Goal: Task Accomplishment & Management: Manage account settings

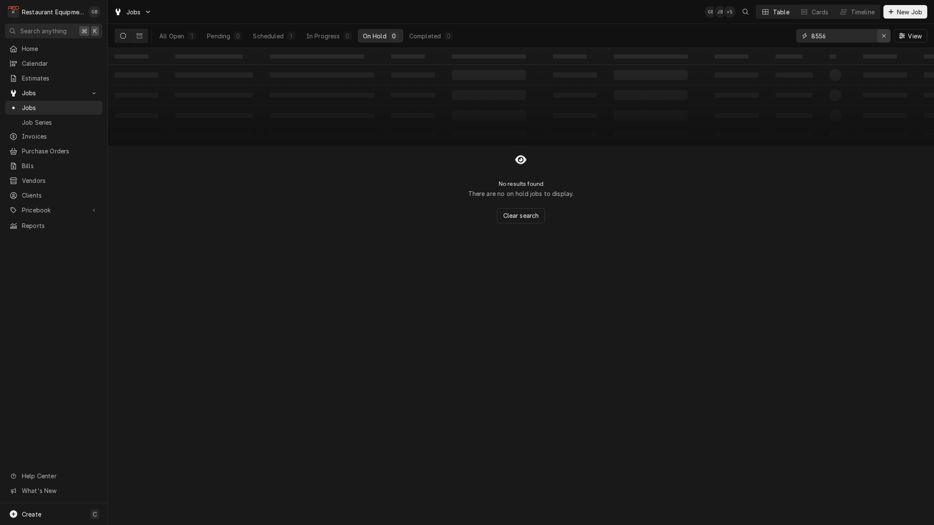
click at [880, 37] on div "Erase input" at bounding box center [883, 36] width 8 height 8
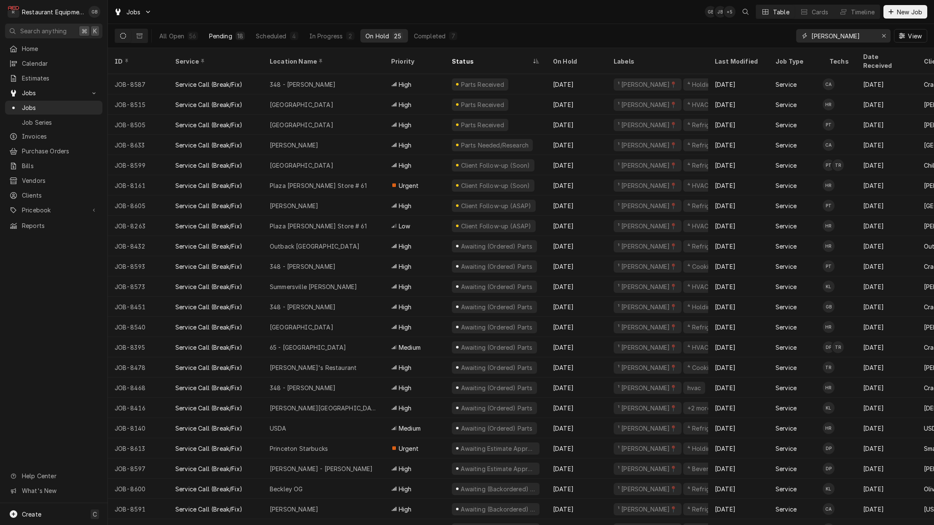
type input "beckley"
click at [242, 40] on button "Pending 18" at bounding box center [227, 35] width 46 height 13
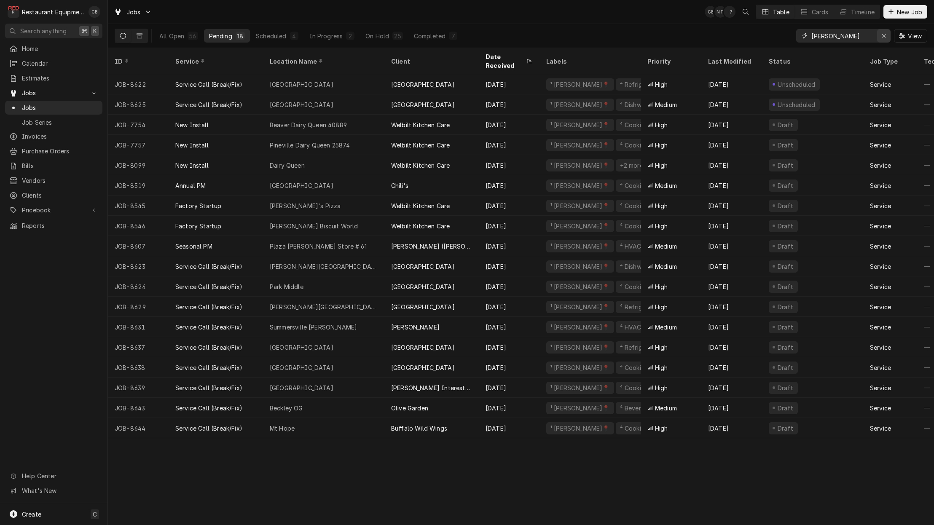
click at [878, 37] on button "Erase input" at bounding box center [883, 35] width 13 height 13
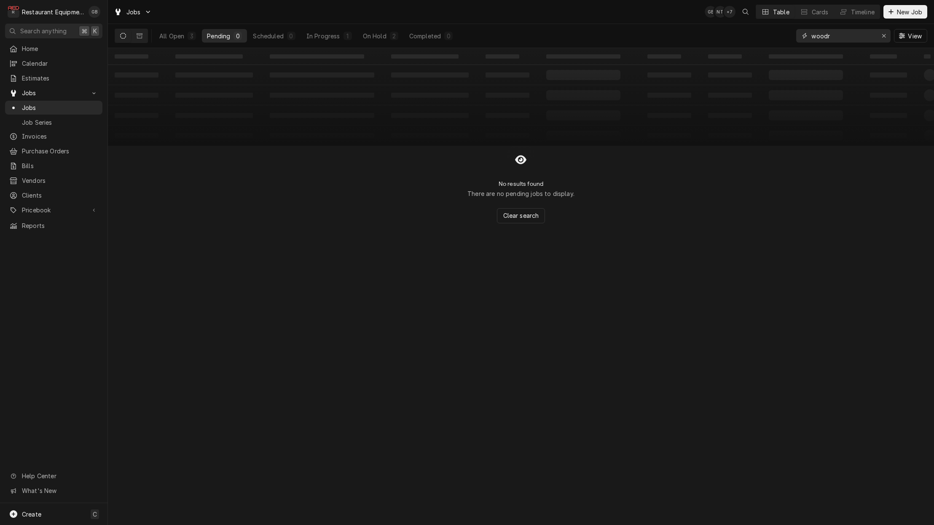
type input "Woodrow"
drag, startPoint x: 807, startPoint y: 42, endPoint x: 337, endPoint y: 34, distance: 470.2
click at [337, 34] on div "In Progress" at bounding box center [323, 36] width 34 height 9
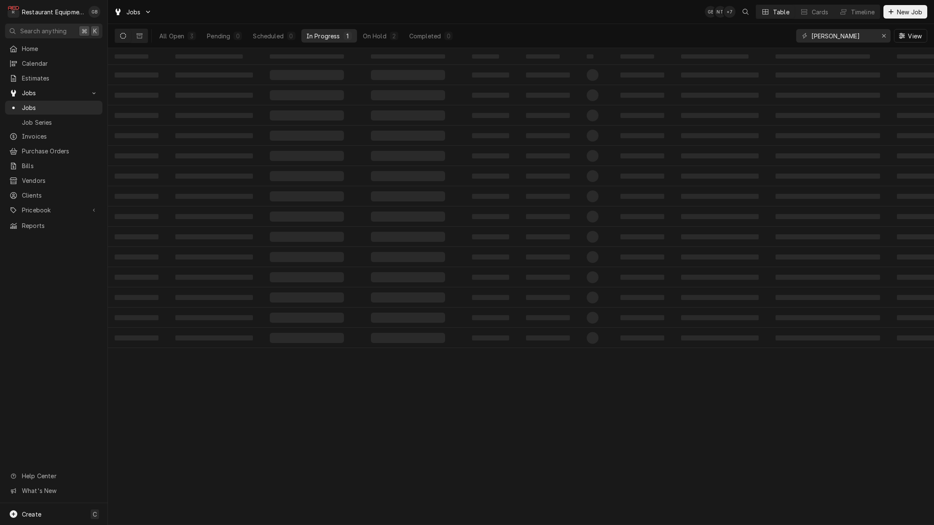
click at [337, 34] on div "In Progress" at bounding box center [323, 36] width 34 height 9
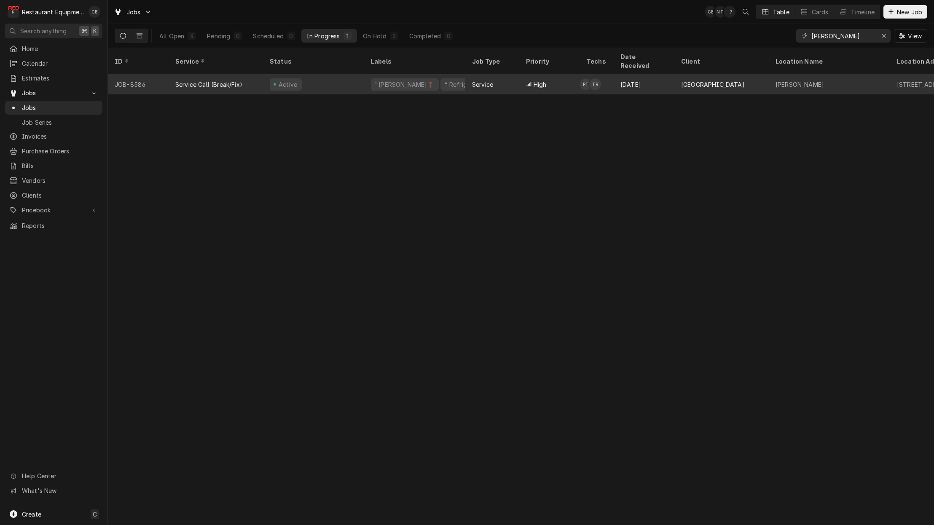
click at [318, 74] on div "Active" at bounding box center [313, 84] width 101 height 20
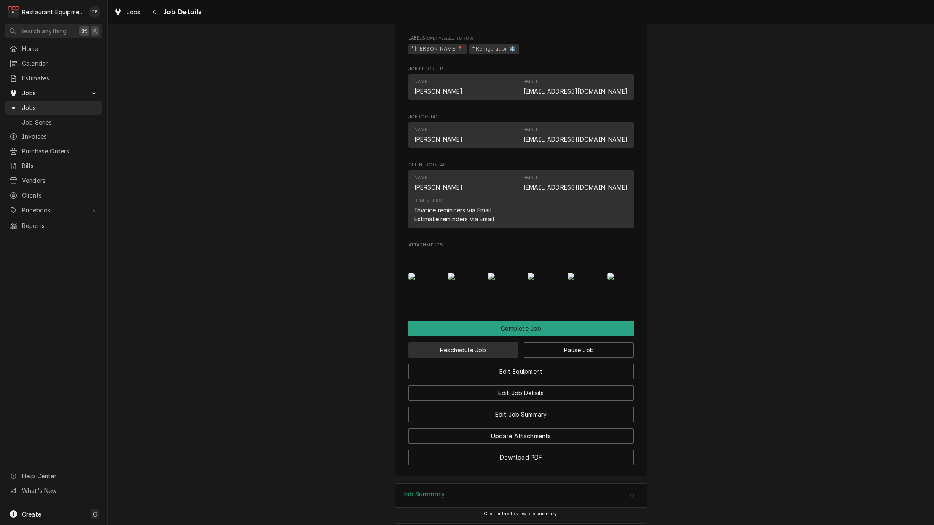
scroll to position [659, 0]
click at [478, 348] on button "Reschedule Job" at bounding box center [463, 349] width 110 height 16
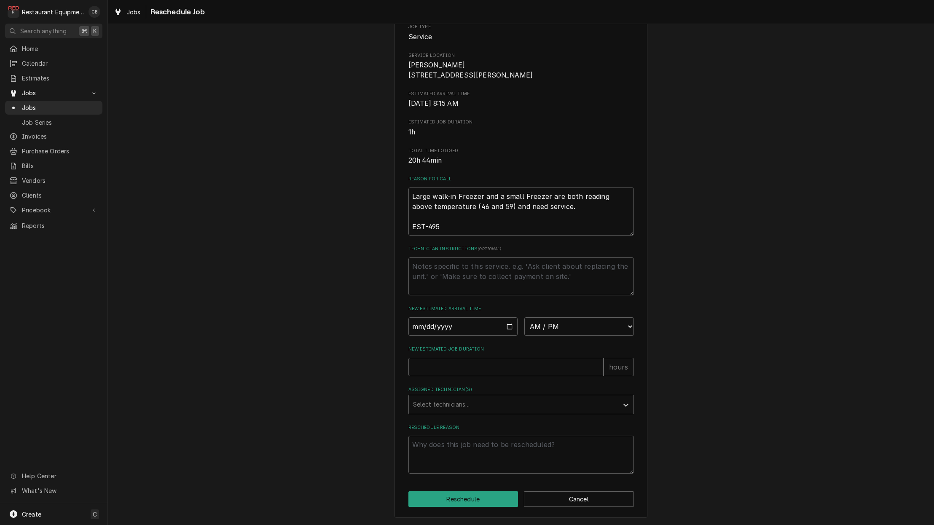
scroll to position [108, 0]
click at [425, 331] on input "Date" at bounding box center [463, 326] width 110 height 19
type input "2025-08-21"
type textarea "x"
drag, startPoint x: 610, startPoint y: 346, endPoint x: 604, endPoint y: 343, distance: 6.2
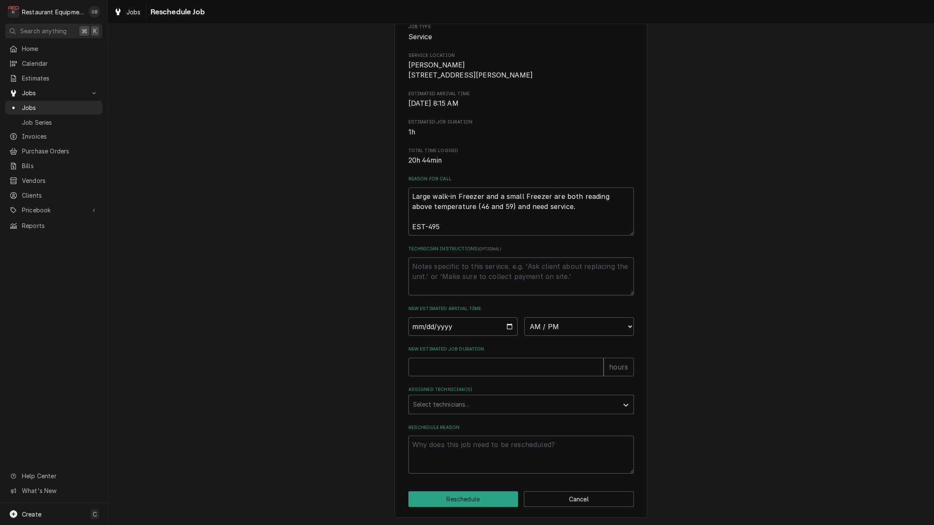
click at [609, 346] on div "Please provide some additional details to reschedule this job. Roopairs Job ID …" at bounding box center [520, 209] width 225 height 527
select select "09:00:00"
click at [447, 367] on input "New Estimated Job Duration" at bounding box center [505, 367] width 195 height 19
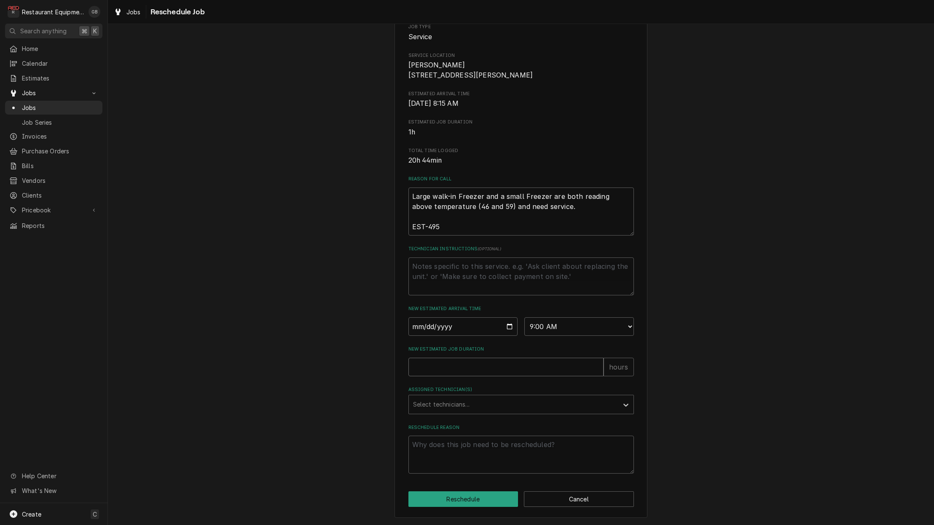
click at [447, 367] on input "New Estimated Job Duration" at bounding box center [505, 367] width 195 height 19
type textarea "x"
type input "1"
click at [589, 406] on div "Assigned Technician(s)" at bounding box center [513, 404] width 201 height 15
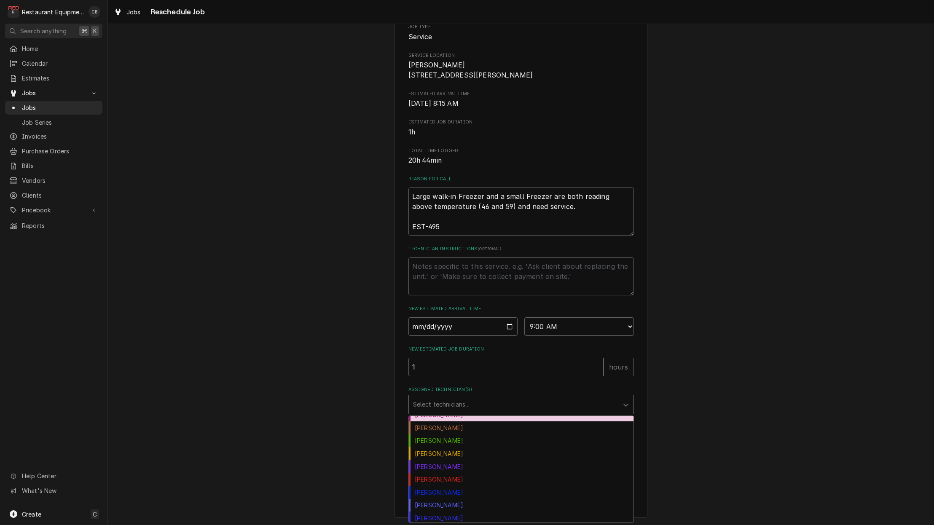
scroll to position [77, 0]
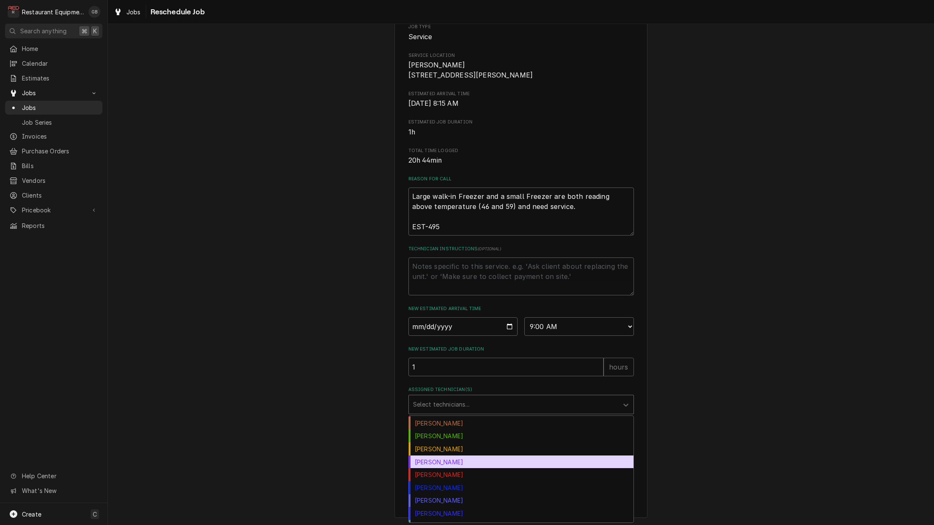
click at [438, 466] on div "Kaleb Lewis" at bounding box center [521, 461] width 225 height 13
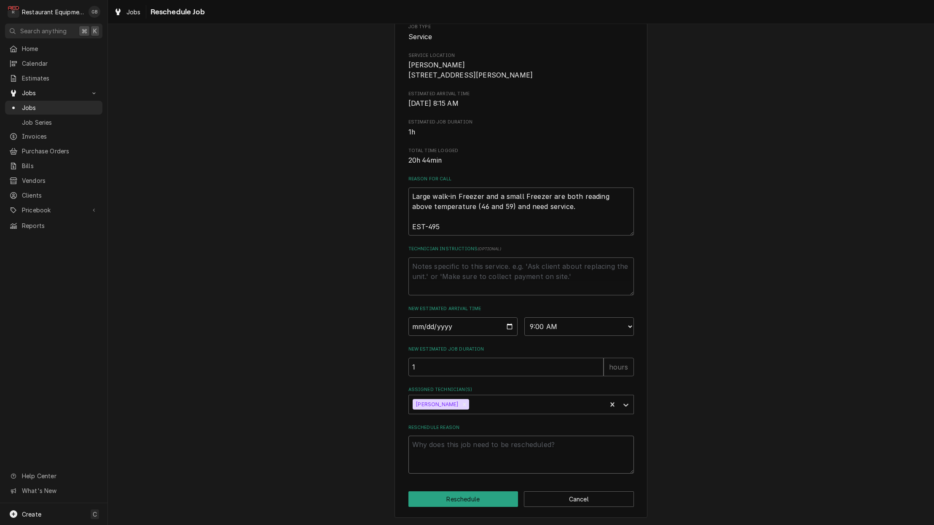
click at [489, 460] on textarea "Reschedule Reason" at bounding box center [520, 455] width 225 height 38
type textarea "x"
type textarea "a"
type textarea "x"
type textarea "ad"
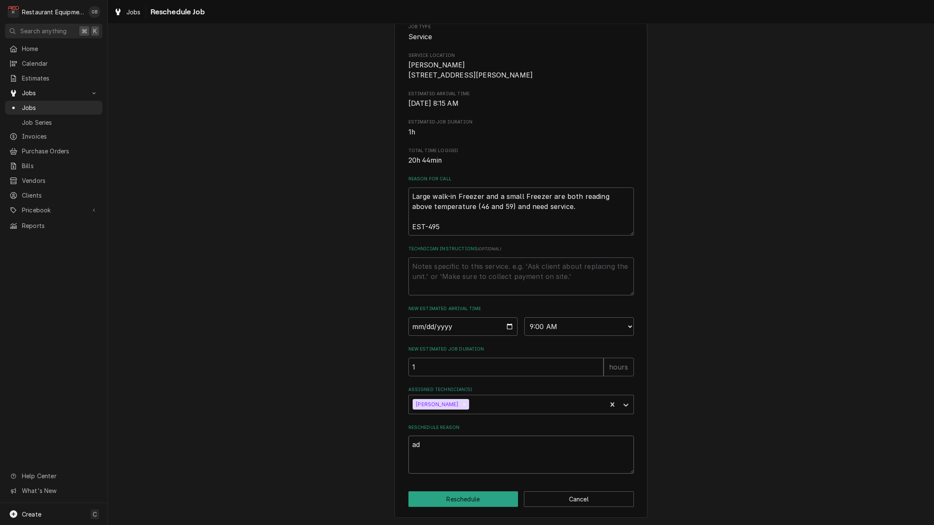
type textarea "x"
type textarea "adj"
type textarea "x"
type textarea "adju"
type textarea "x"
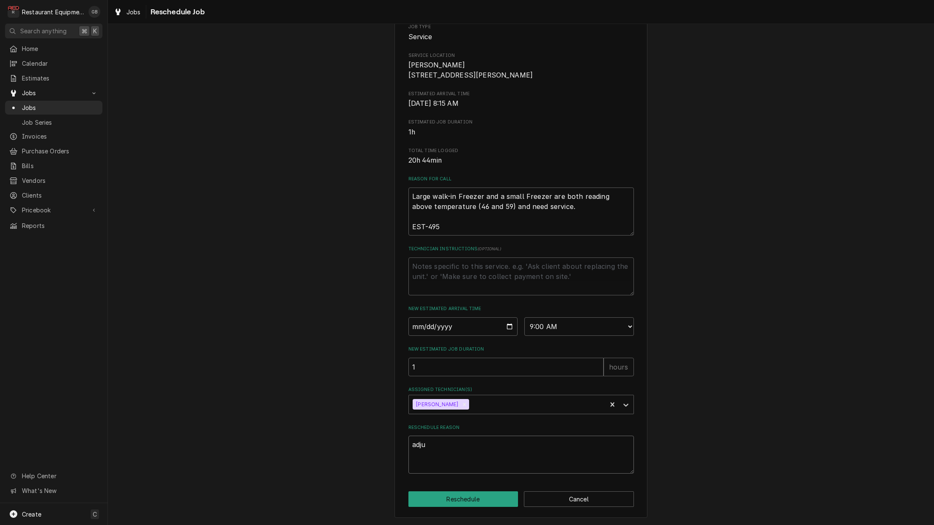
type textarea "adjus"
type textarea "x"
type textarea "adjust"
type textarea "x"
type textarea "adjustm"
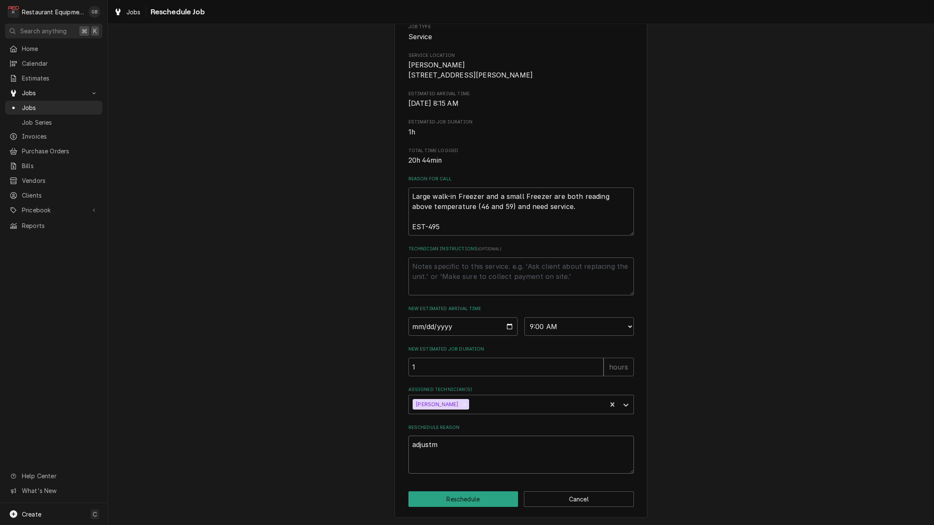
type textarea "x"
type textarea "adjustme"
type textarea "x"
type textarea "adjustmen"
type textarea "x"
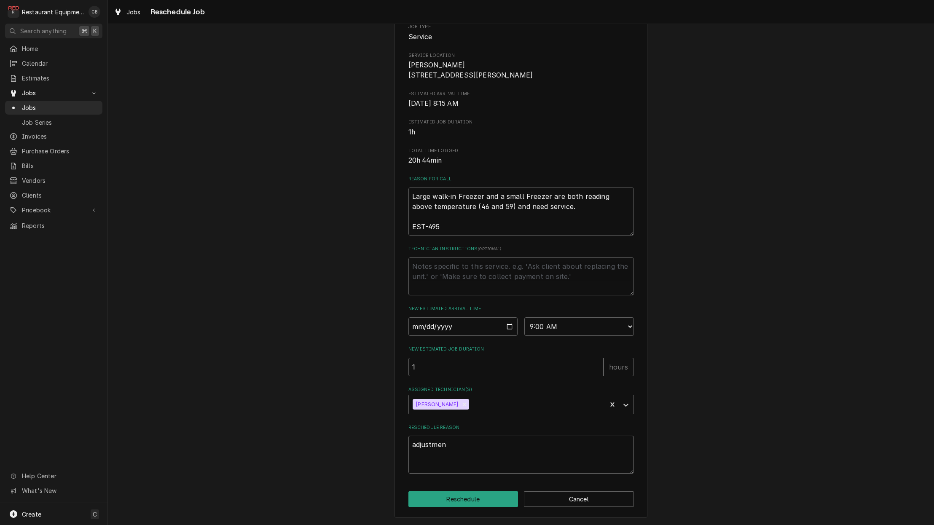
type textarea "adjustment"
type textarea "x"
type textarea "adjustments"
click at [460, 502] on button "Reschedule" at bounding box center [463, 499] width 110 height 16
type textarea "x"
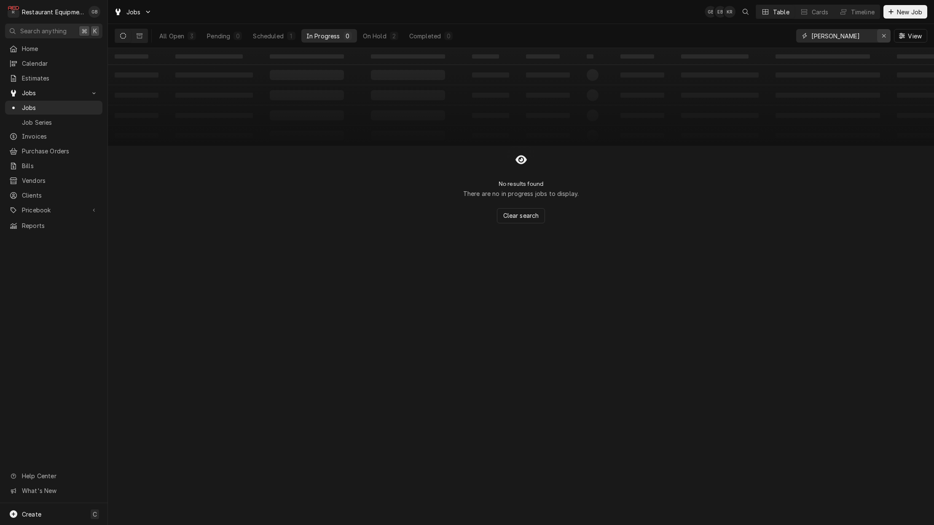
click at [883, 37] on icon "Erase input" at bounding box center [883, 35] width 3 height 3
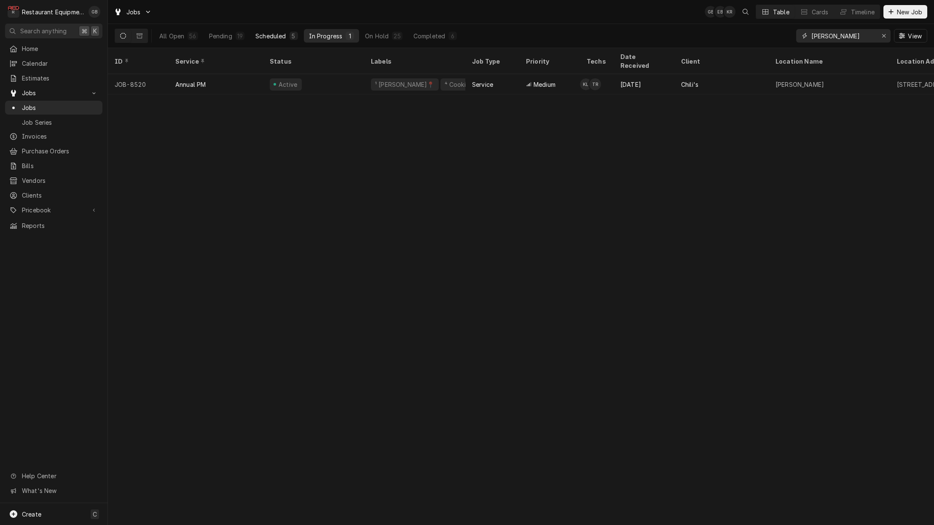
type input "[PERSON_NAME]"
click at [269, 38] on div "Scheduled" at bounding box center [270, 36] width 30 height 9
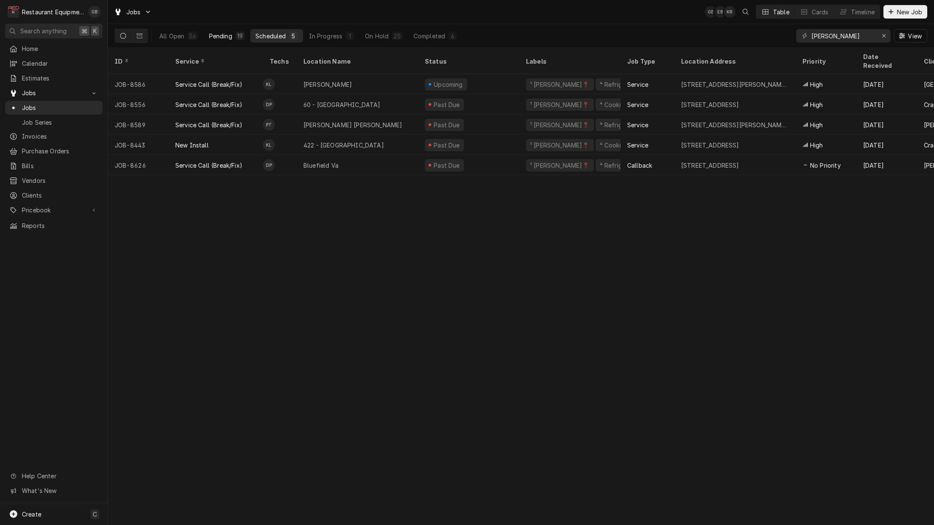
click at [212, 35] on div "Pending" at bounding box center [220, 36] width 23 height 9
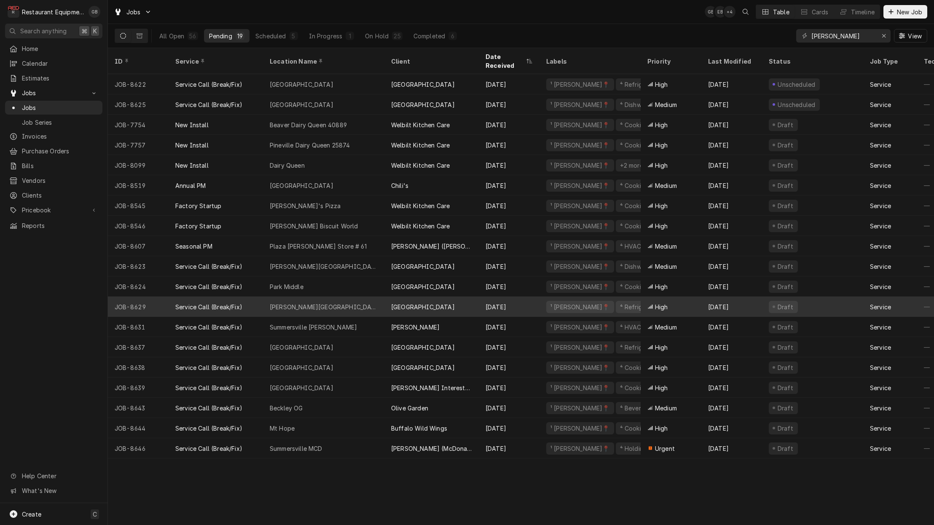
click at [354, 300] on div "Maxwell Hill Elementary" at bounding box center [323, 307] width 121 height 20
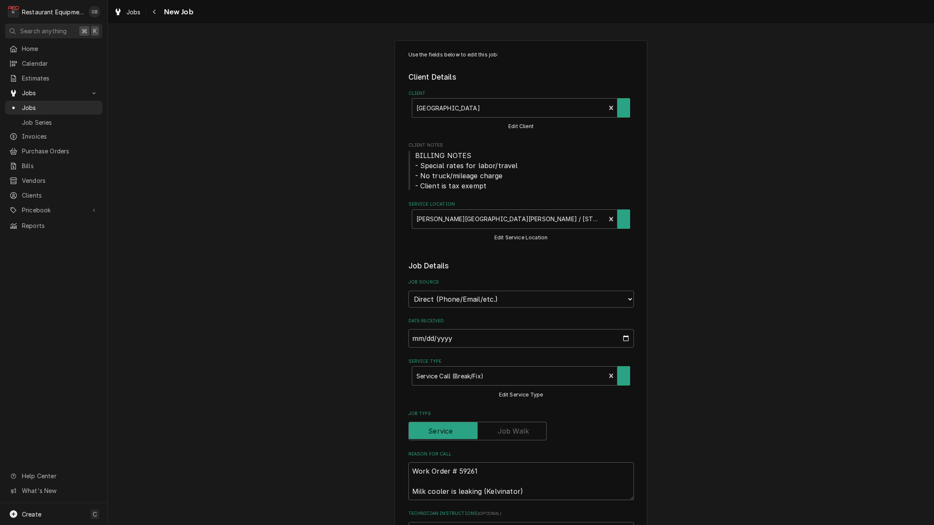
type textarea "x"
click at [159, 16] on button "Navigate back" at bounding box center [154, 11] width 13 height 13
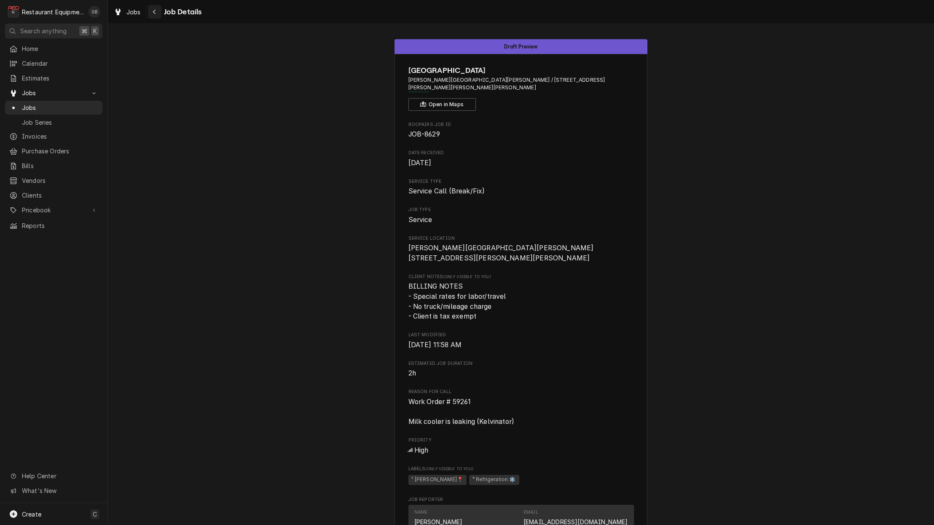
click at [151, 16] on button "Navigate back" at bounding box center [154, 11] width 13 height 13
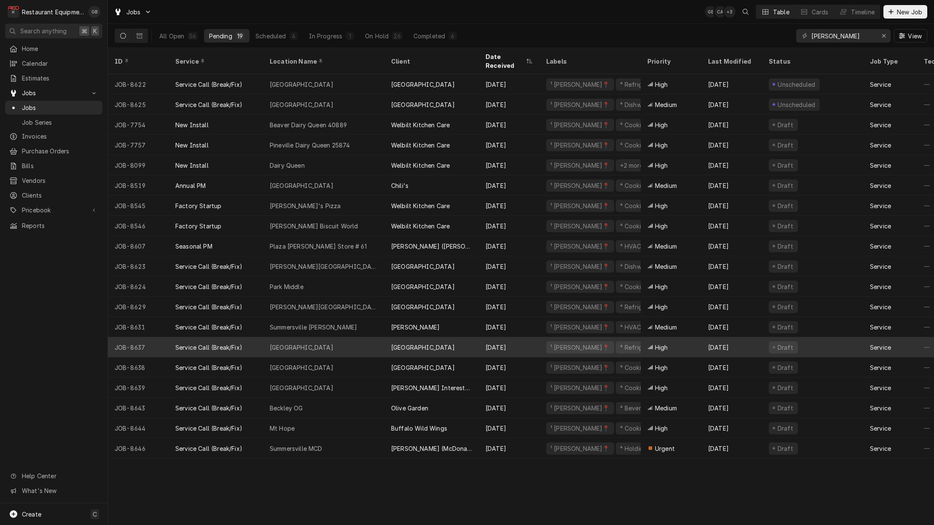
click at [314, 343] on div "Shady Elementary" at bounding box center [302, 347] width 64 height 9
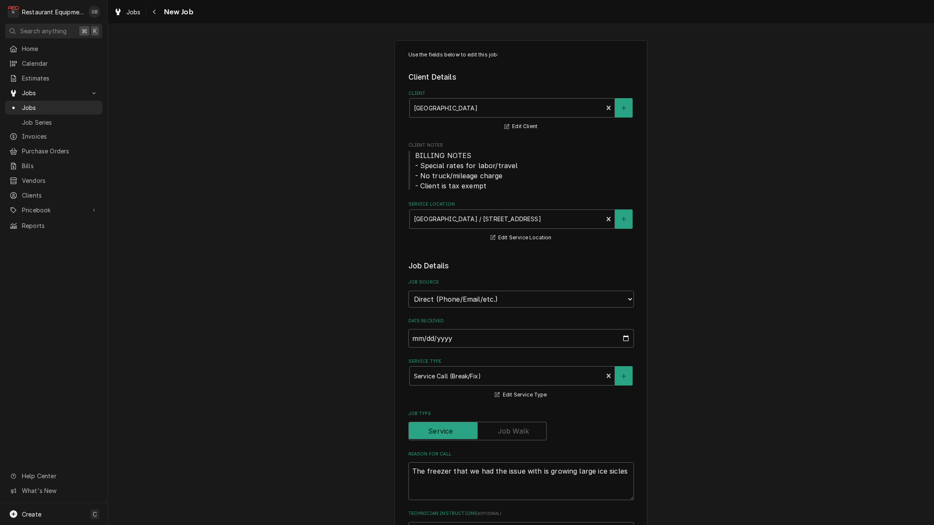
type textarea "x"
